Goal: Contribute content

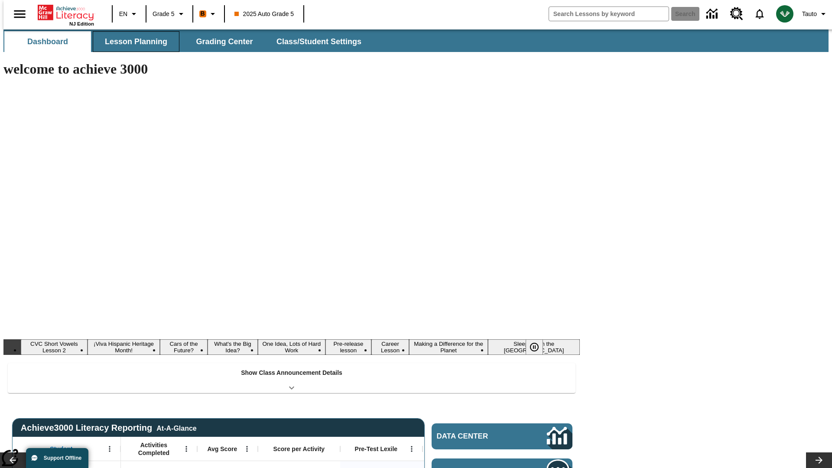
click at [133, 42] on button "Lesson Planning" at bounding box center [136, 41] width 87 height 21
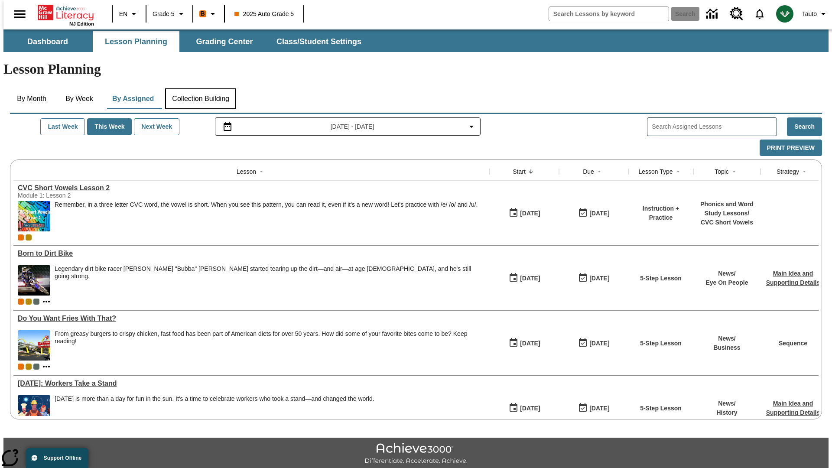
click at [200, 88] on button "Collection Building" at bounding box center [200, 98] width 71 height 21
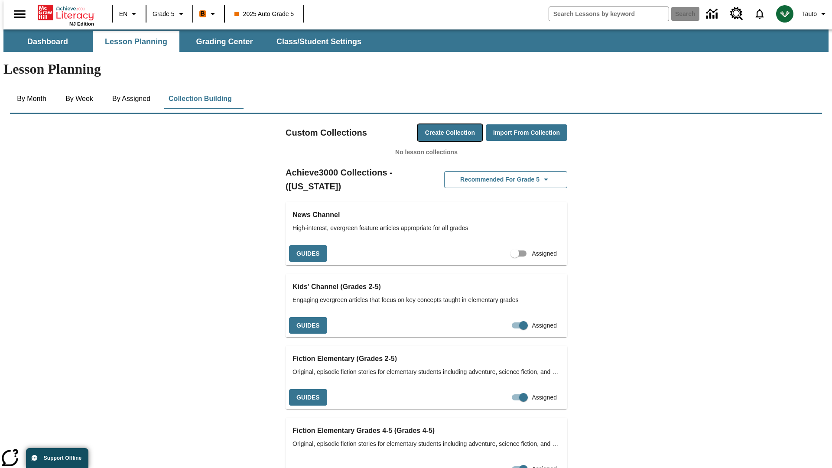
click at [433, 124] on button "Create Collection" at bounding box center [450, 132] width 65 height 17
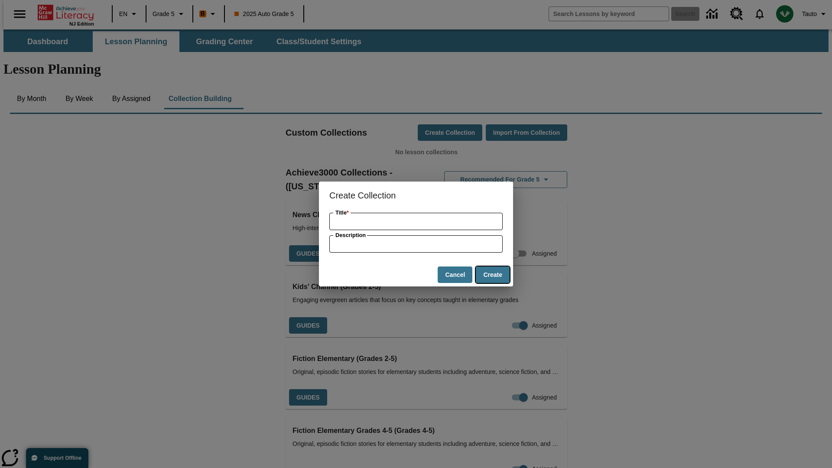
click at [492, 275] on button "Create" at bounding box center [493, 274] width 34 height 17
type input "Incredible Rubber Soap"
type input "some collection description"
click at [492, 275] on button "Create" at bounding box center [493, 274] width 34 height 17
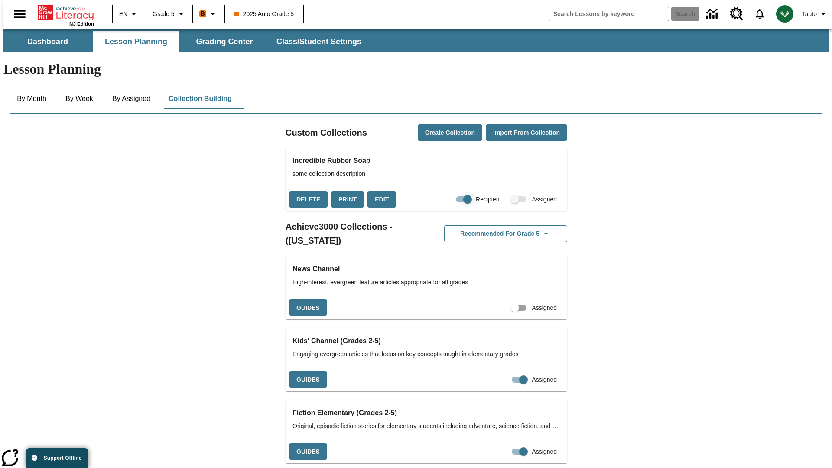
click at [450, 191] on input "Recipient" at bounding box center [467, 199] width 49 height 16
checkbox input "false"
click at [307, 191] on button "Delete" at bounding box center [308, 199] width 39 height 17
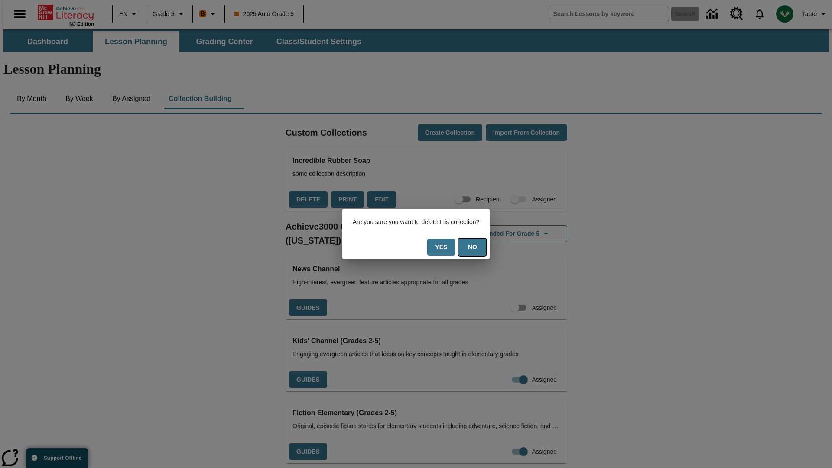
click at [478, 247] on button "No" at bounding box center [472, 247] width 28 height 17
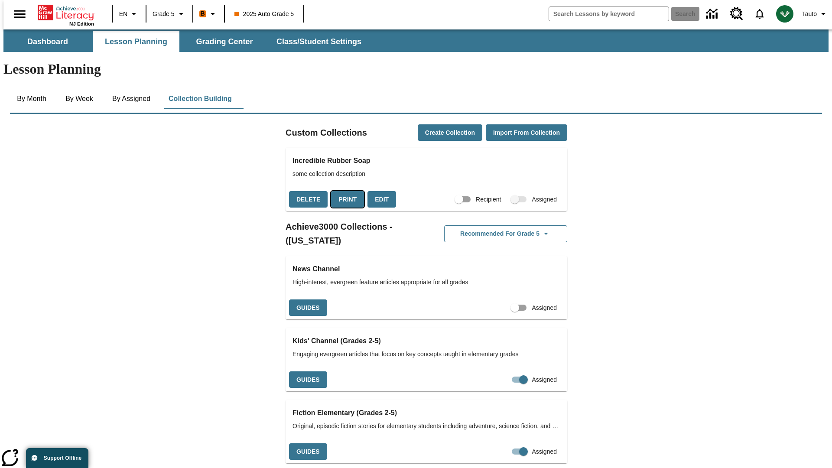
click at [345, 191] on button "Print" at bounding box center [347, 199] width 33 height 17
